Goal: Information Seeking & Learning: Learn about a topic

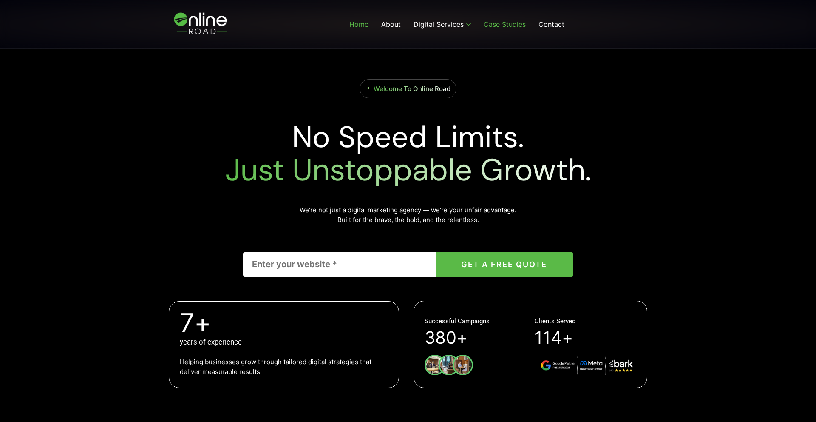
click at [504, 28] on link "Case Studies" at bounding box center [504, 24] width 55 height 34
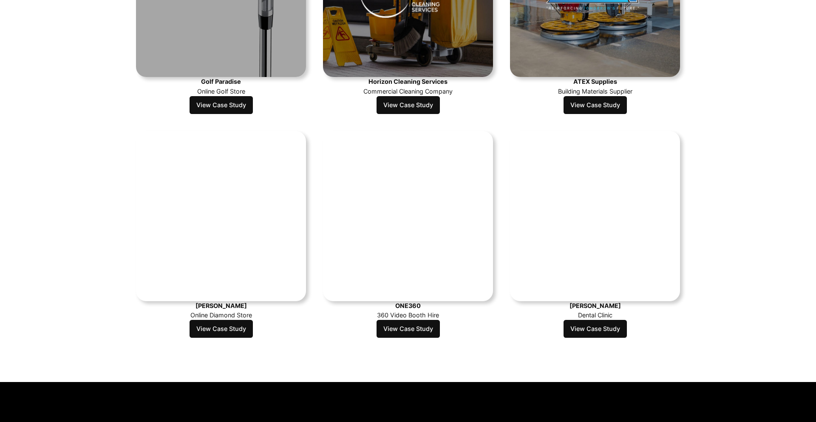
scroll to position [610, 0]
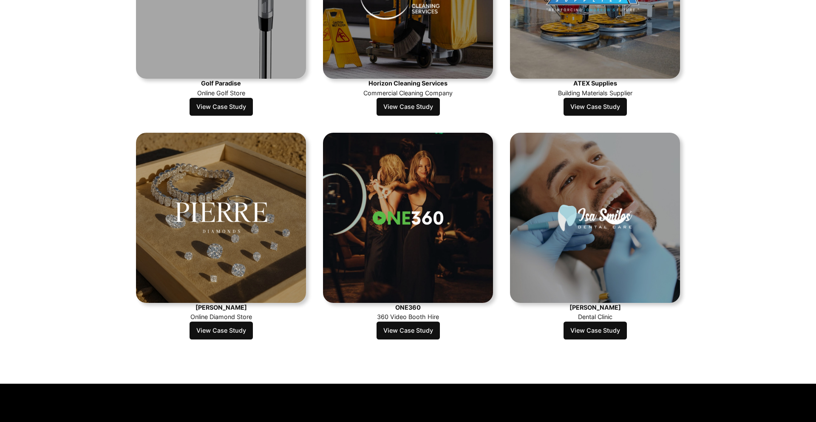
click at [413, 334] on link "View Case Study" at bounding box center [408, 330] width 63 height 18
